Goal: Information Seeking & Learning: Learn about a topic

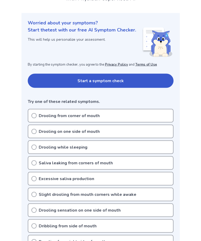
scroll to position [49, 0]
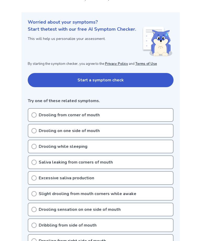
click at [36, 113] on icon at bounding box center [33, 114] width 5 height 5
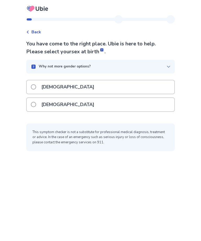
click at [36, 87] on span at bounding box center [33, 86] width 5 height 5
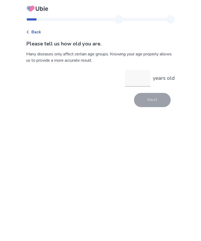
click at [134, 79] on input "years old" at bounding box center [137, 78] width 25 height 17
type input "**"
click at [154, 105] on button "Next" at bounding box center [152, 100] width 37 height 14
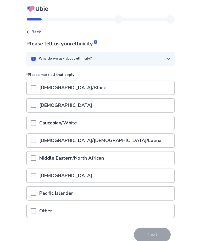
click at [36, 123] on span at bounding box center [33, 122] width 5 height 5
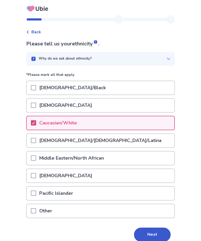
click at [154, 234] on button "Next" at bounding box center [152, 234] width 37 height 14
